Goal: Task Accomplishment & Management: Manage account settings

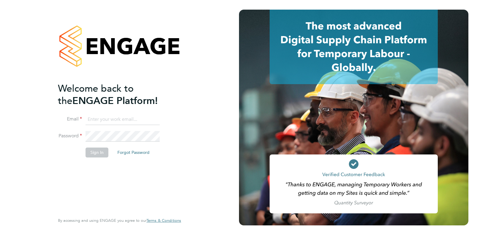
type input "[PERSON_NAME][EMAIL_ADDRESS][DOMAIN_NAME]"
click at [93, 153] on button "Sign In" at bounding box center [97, 152] width 23 height 10
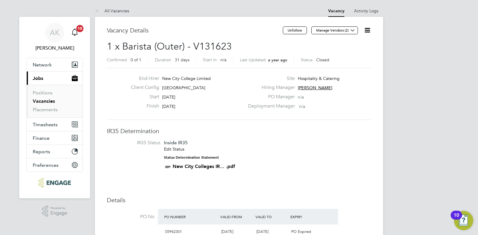
click at [74, 28] on div "Main navigation" at bounding box center [75, 32] width 12 height 12
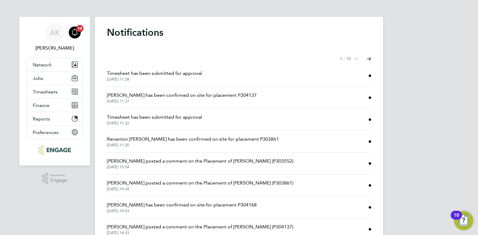
click at [155, 74] on span "Timesheet has been submitted for approval" at bounding box center [154, 73] width 95 height 7
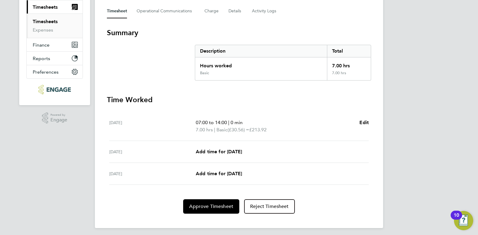
scroll to position [87, 0]
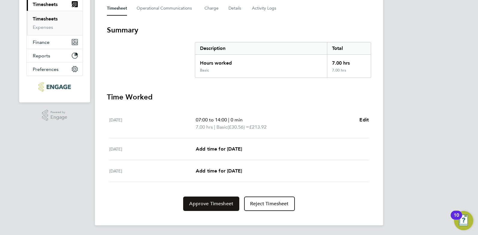
click at [218, 204] on span "Approve Timesheet" at bounding box center [211, 204] width 44 height 6
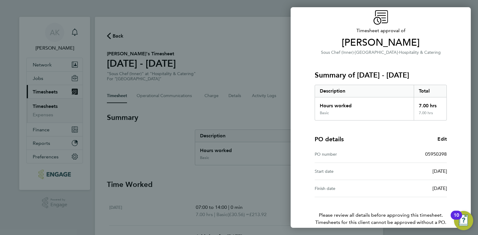
scroll to position [53, 0]
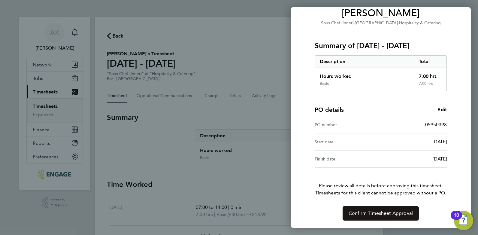
click at [384, 213] on span "Confirm Timesheet Approval" at bounding box center [380, 213] width 64 height 6
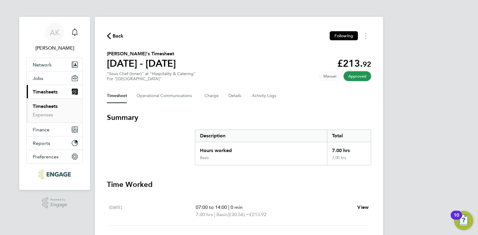
click at [44, 105] on link "Timesheets" at bounding box center [45, 106] width 25 height 6
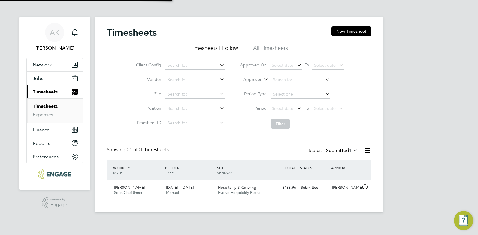
scroll to position [15, 52]
click at [133, 189] on span "Renanton Aloysious" at bounding box center [129, 187] width 31 height 5
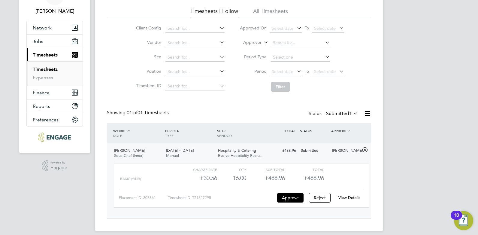
scroll to position [42, 0]
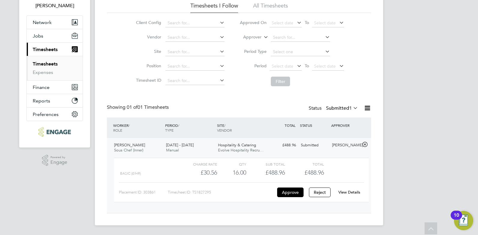
click at [349, 190] on link "View Details" at bounding box center [349, 191] width 22 height 5
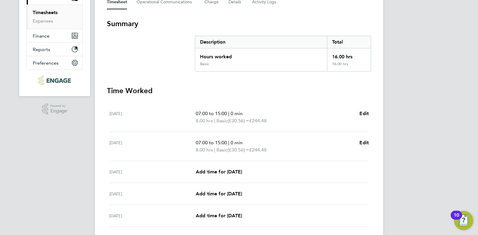
scroll to position [30, 0]
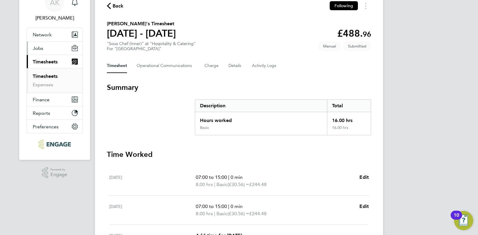
click at [40, 47] on span "Jobs" at bounding box center [38, 48] width 11 height 6
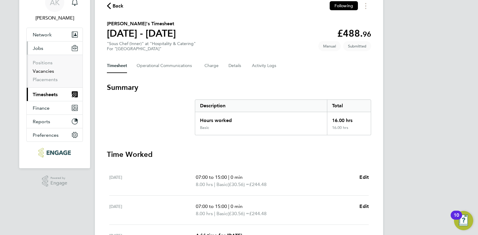
click at [41, 71] on link "Vacancies" at bounding box center [43, 71] width 21 height 6
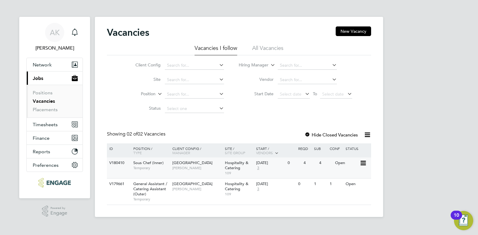
click at [163, 165] on span "Sous Chef (Inner)" at bounding box center [148, 162] width 30 height 5
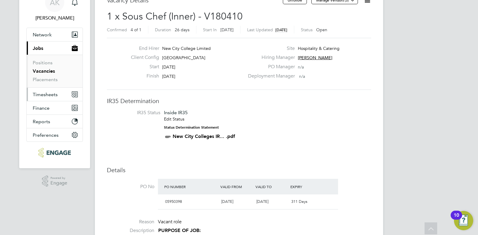
click at [48, 94] on span "Timesheets" at bounding box center [45, 95] width 25 height 6
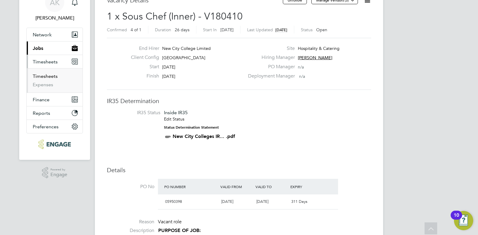
click at [45, 76] on link "Timesheets" at bounding box center [45, 76] width 25 height 6
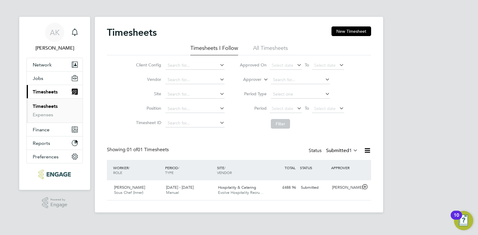
click at [352, 148] on icon at bounding box center [352, 150] width 0 height 8
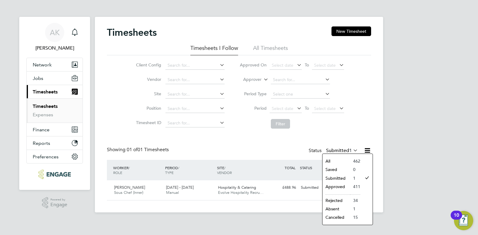
click at [328, 159] on li "All" at bounding box center [336, 161] width 28 height 8
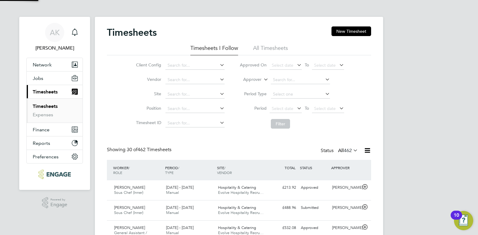
scroll to position [20, 52]
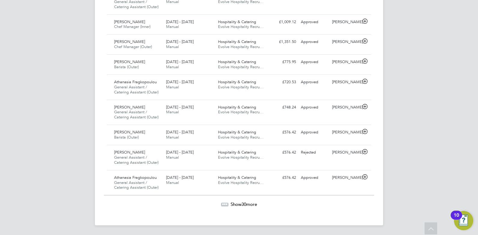
click at [242, 204] on span "30" at bounding box center [243, 204] width 5 height 6
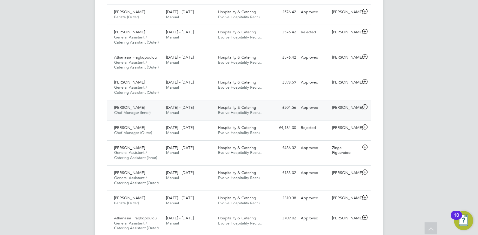
click at [142, 110] on span "Chef Manager (Inner)" at bounding box center [132, 112] width 36 height 5
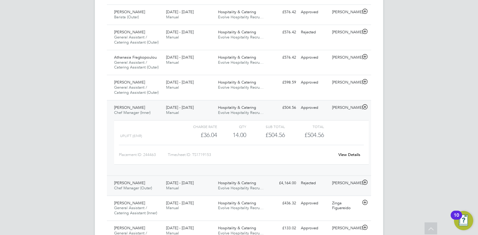
click at [132, 183] on span "Festos Y Amoah" at bounding box center [129, 182] width 31 height 5
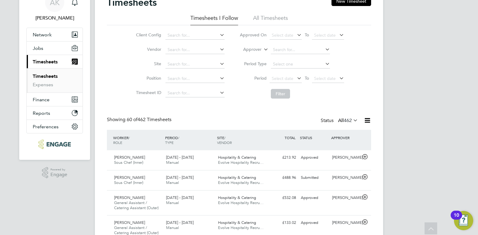
scroll to position [0, 0]
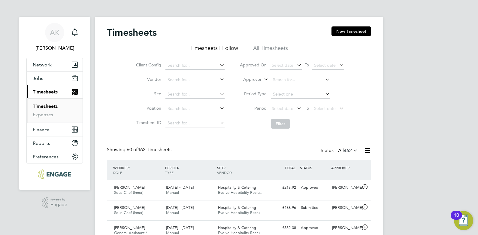
click at [45, 104] on link "Timesheets" at bounding box center [45, 106] width 25 height 6
click at [39, 77] on span "Jobs" at bounding box center [38, 78] width 11 height 6
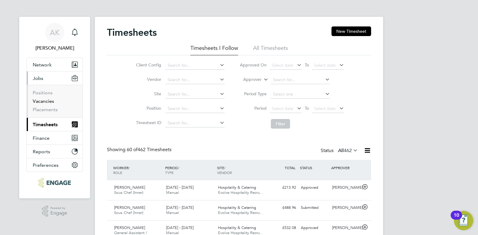
click at [43, 102] on link "Vacancies" at bounding box center [43, 101] width 21 height 6
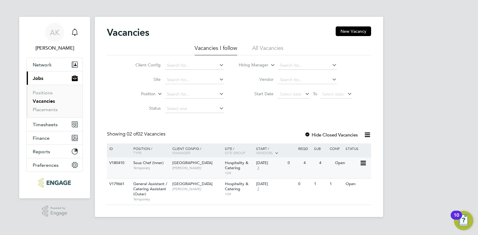
click at [178, 161] on span "Epping Forest Campus" at bounding box center [192, 162] width 40 height 5
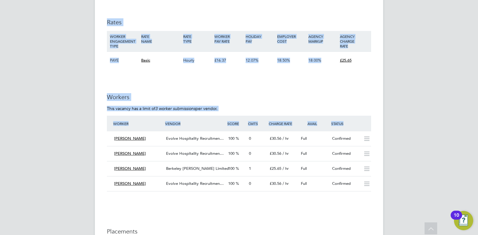
drag, startPoint x: 101, startPoint y: 13, endPoint x: 462, endPoint y: 141, distance: 383.2
drag, startPoint x: 462, startPoint y: 141, endPoint x: 456, endPoint y: 136, distance: 7.9
